Goal: Task Accomplishment & Management: Use online tool/utility

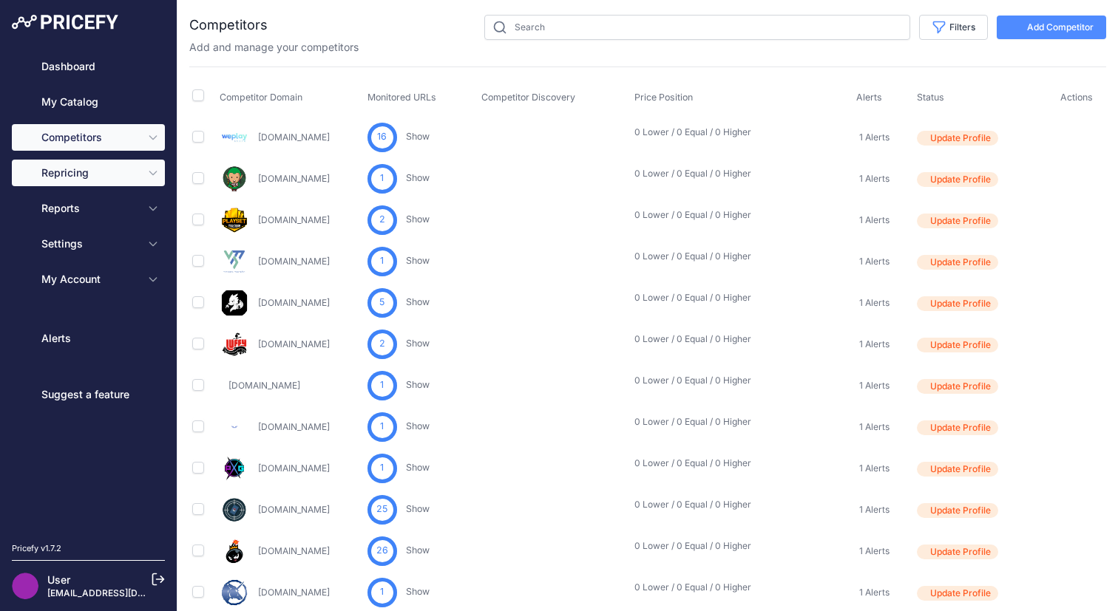
click at [114, 170] on span "Repricing" at bounding box center [89, 173] width 97 height 15
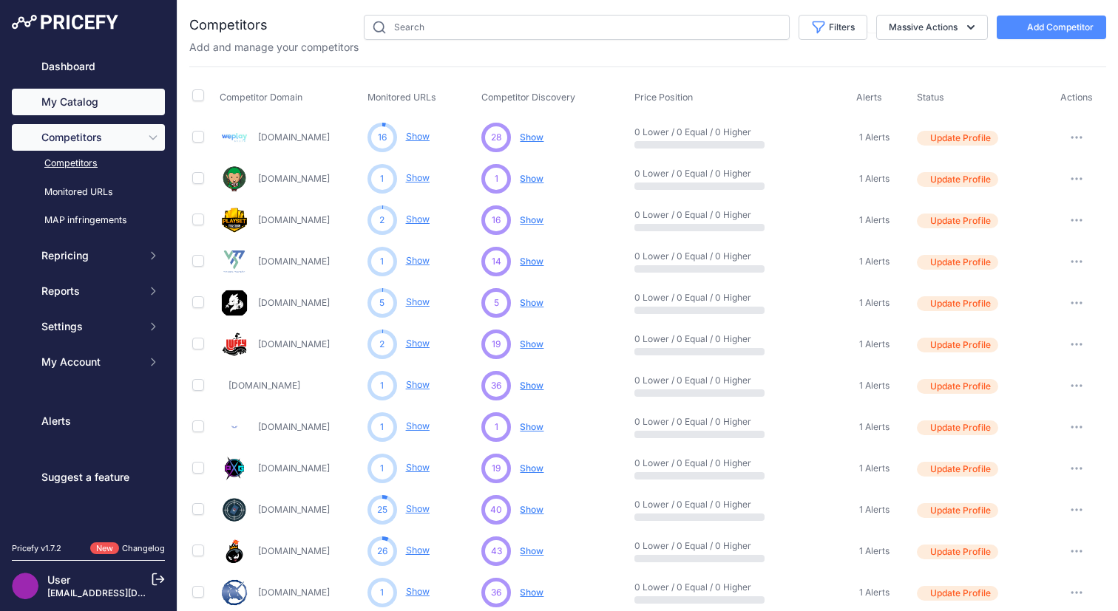
click at [63, 96] on link "My Catalog" at bounding box center [88, 102] width 153 height 27
click at [93, 101] on link "My Catalog" at bounding box center [88, 102] width 153 height 27
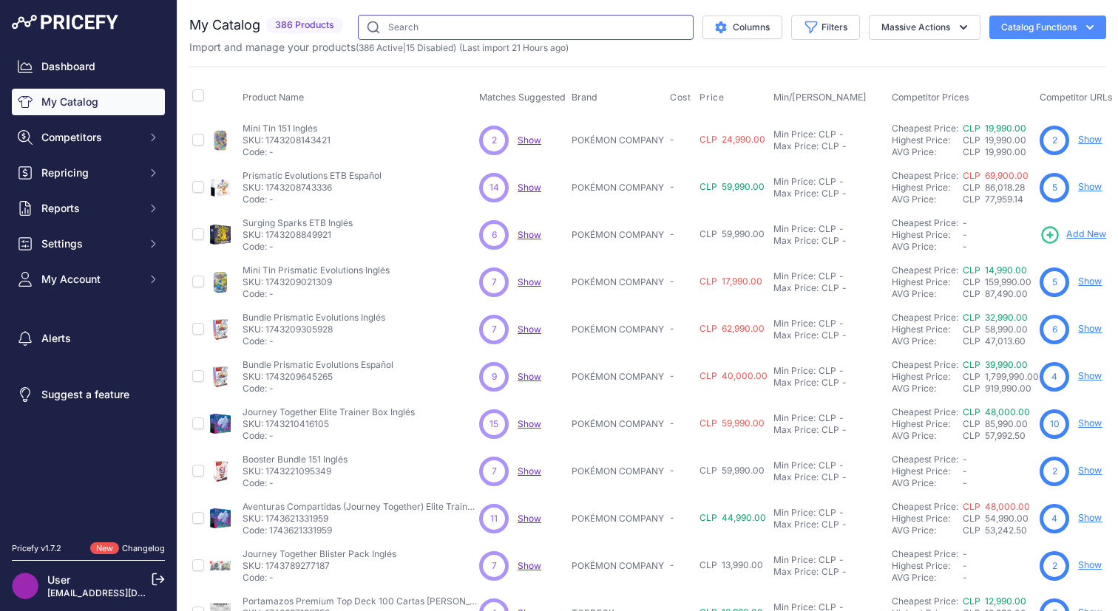
click at [439, 21] on input "text" at bounding box center [526, 27] width 336 height 25
type input "latias"
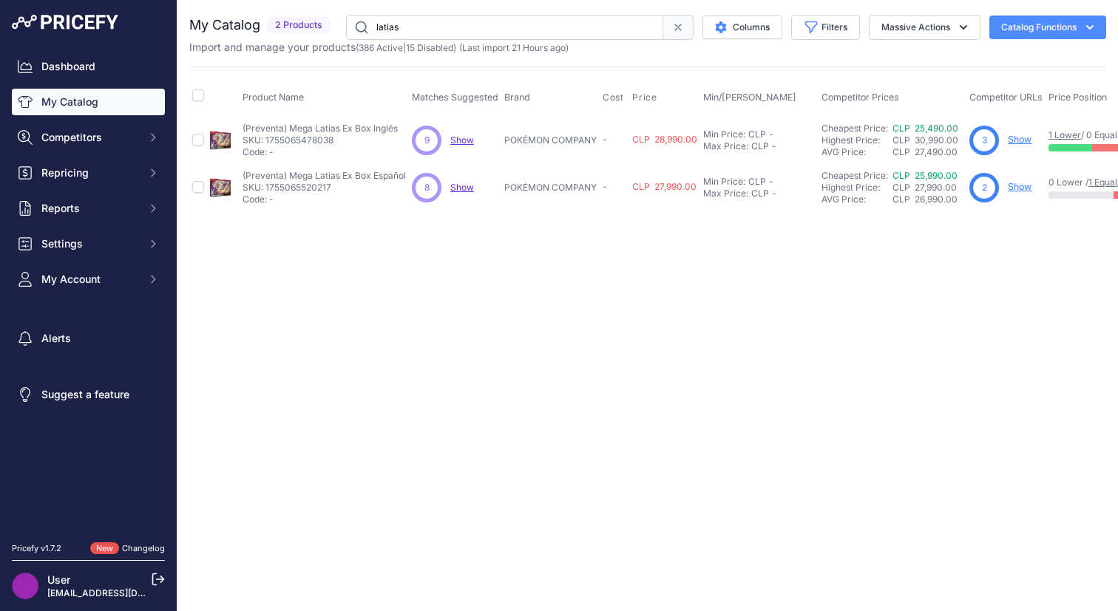
click at [593, 317] on div "Close You are not connected to the internet." at bounding box center [647, 305] width 940 height 611
click at [1011, 145] on link "Show" at bounding box center [1019, 139] width 24 height 11
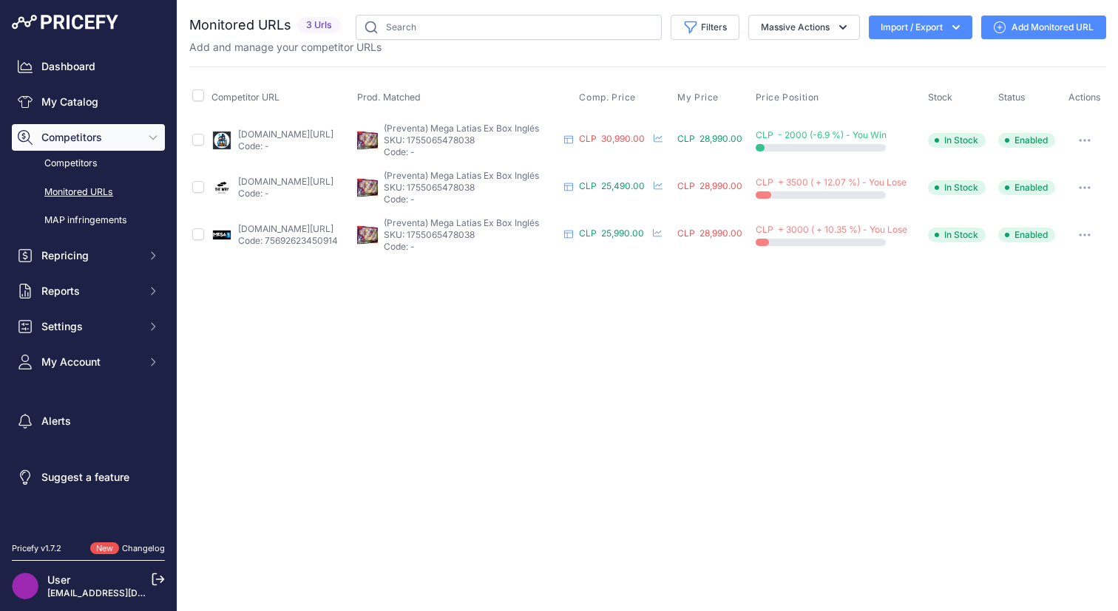
click at [280, 226] on link "[DOMAIN_NAME][URL]" at bounding box center [285, 228] width 95 height 11
click at [282, 183] on link "[DOMAIN_NAME][URL]" at bounding box center [285, 181] width 95 height 11
